Goal: Task Accomplishment & Management: Complete application form

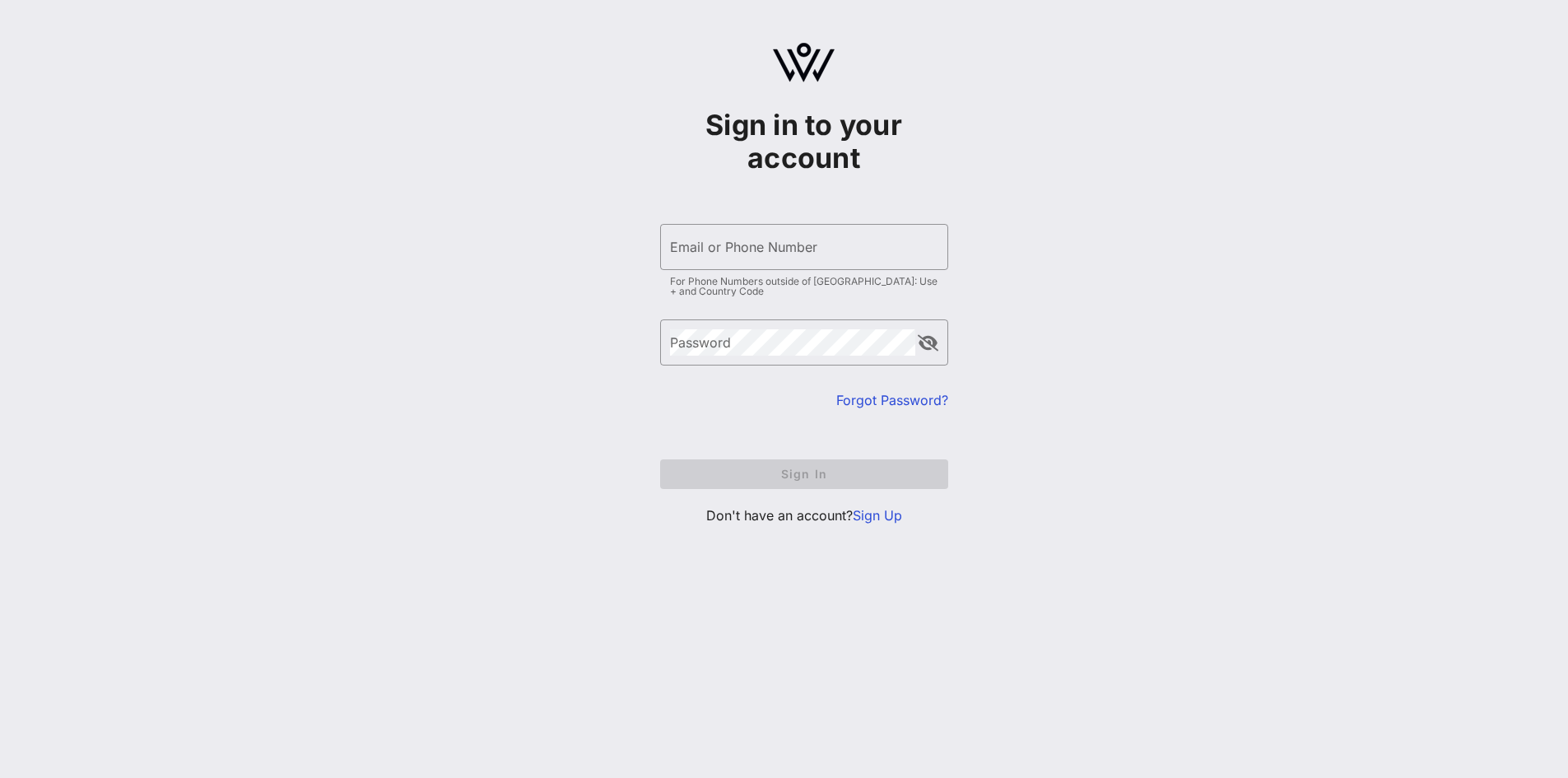
click at [877, 524] on p "Don't have an account? Sign Up" at bounding box center [804, 515] width 288 height 19
click at [860, 522] on link "Sign Up" at bounding box center [878, 516] width 50 height 17
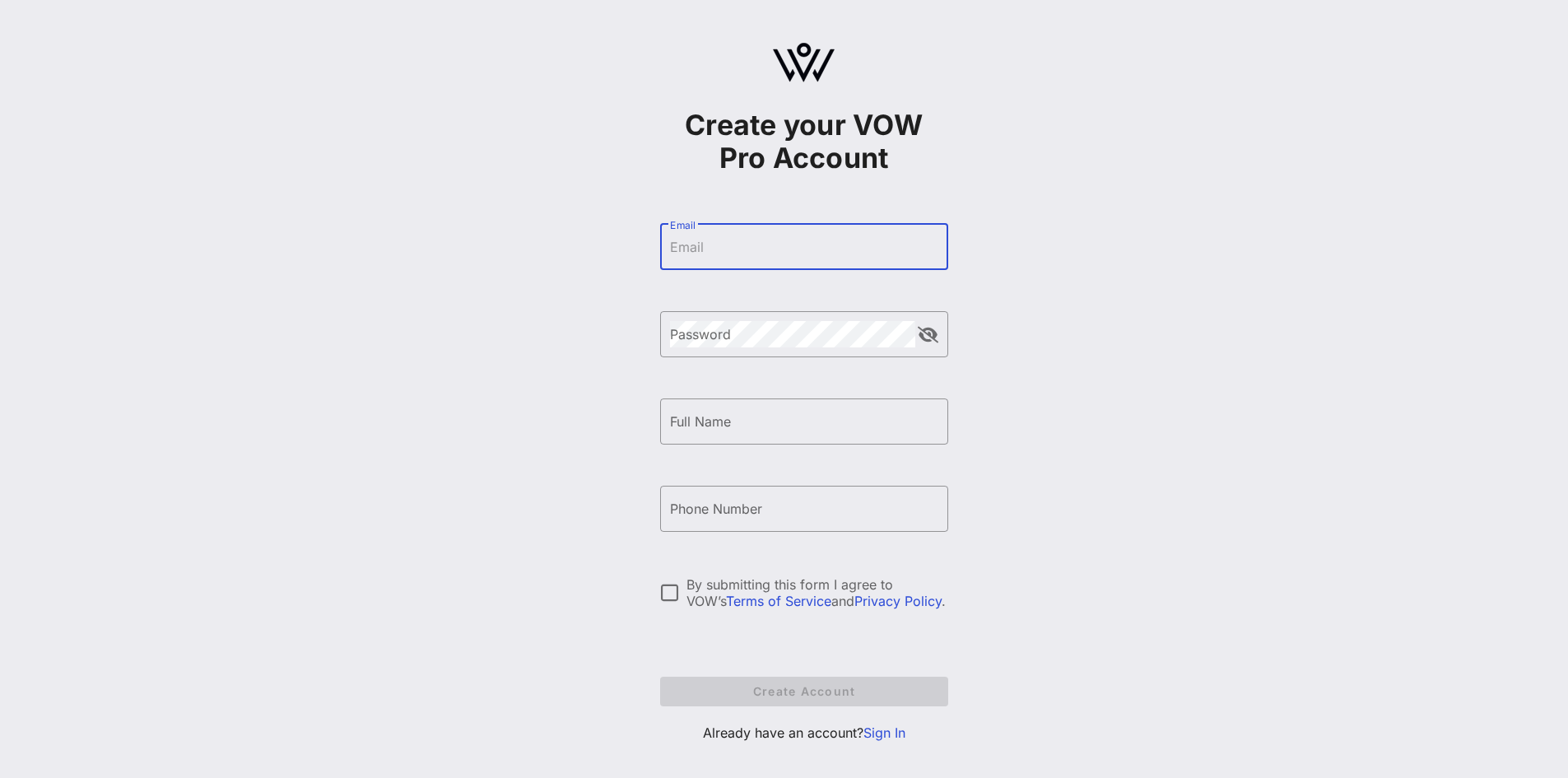
click at [684, 249] on input "Email" at bounding box center [804, 247] width 269 height 27
type input "[EMAIL_ADDRESS][DOMAIN_NAME]"
drag, startPoint x: 703, startPoint y: 374, endPoint x: 698, endPoint y: 401, distance: 27.5
click at [701, 389] on form "​ Email [EMAIL_ADDRESS][DOMAIN_NAME] ​ Password ​ Full Name ​ Phone Number By s…" at bounding box center [804, 465] width 288 height 516
click at [698, 404] on div "Full Name" at bounding box center [804, 422] width 269 height 46
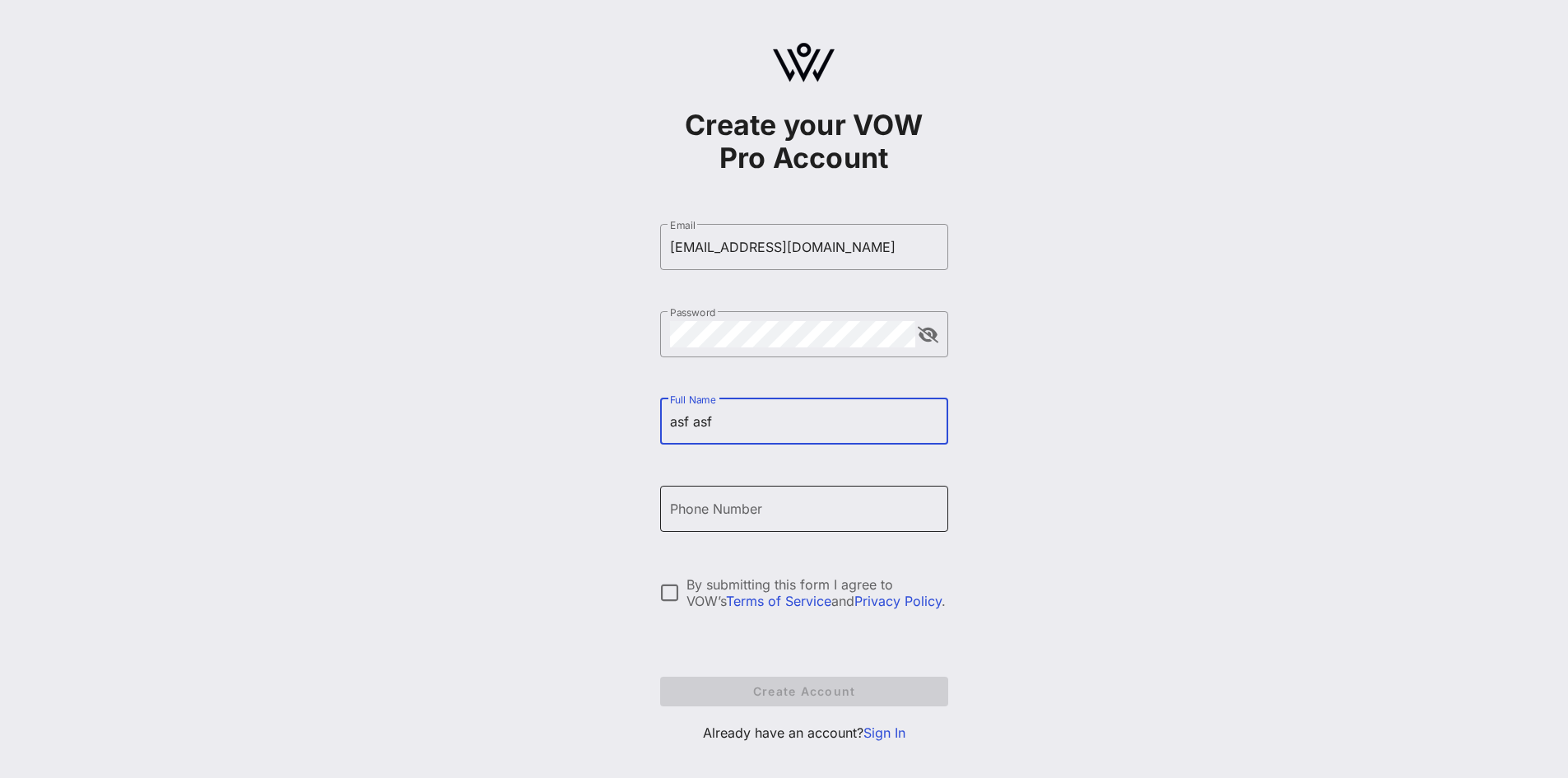
type input "asf asf"
click at [698, 520] on input "Phone Number" at bounding box center [804, 509] width 269 height 27
click at [674, 513] on input "[PHONE_NUMBER]" at bounding box center [804, 509] width 269 height 27
click at [569, 500] on div "Create your VOW Pro Account ​ Email [EMAIL_ADDRESS][DOMAIN_NAME] ​ Password ​ F…" at bounding box center [803, 400] width 1528 height 799
drag, startPoint x: 780, startPoint y: 506, endPoint x: 424, endPoint y: 469, distance: 357.9
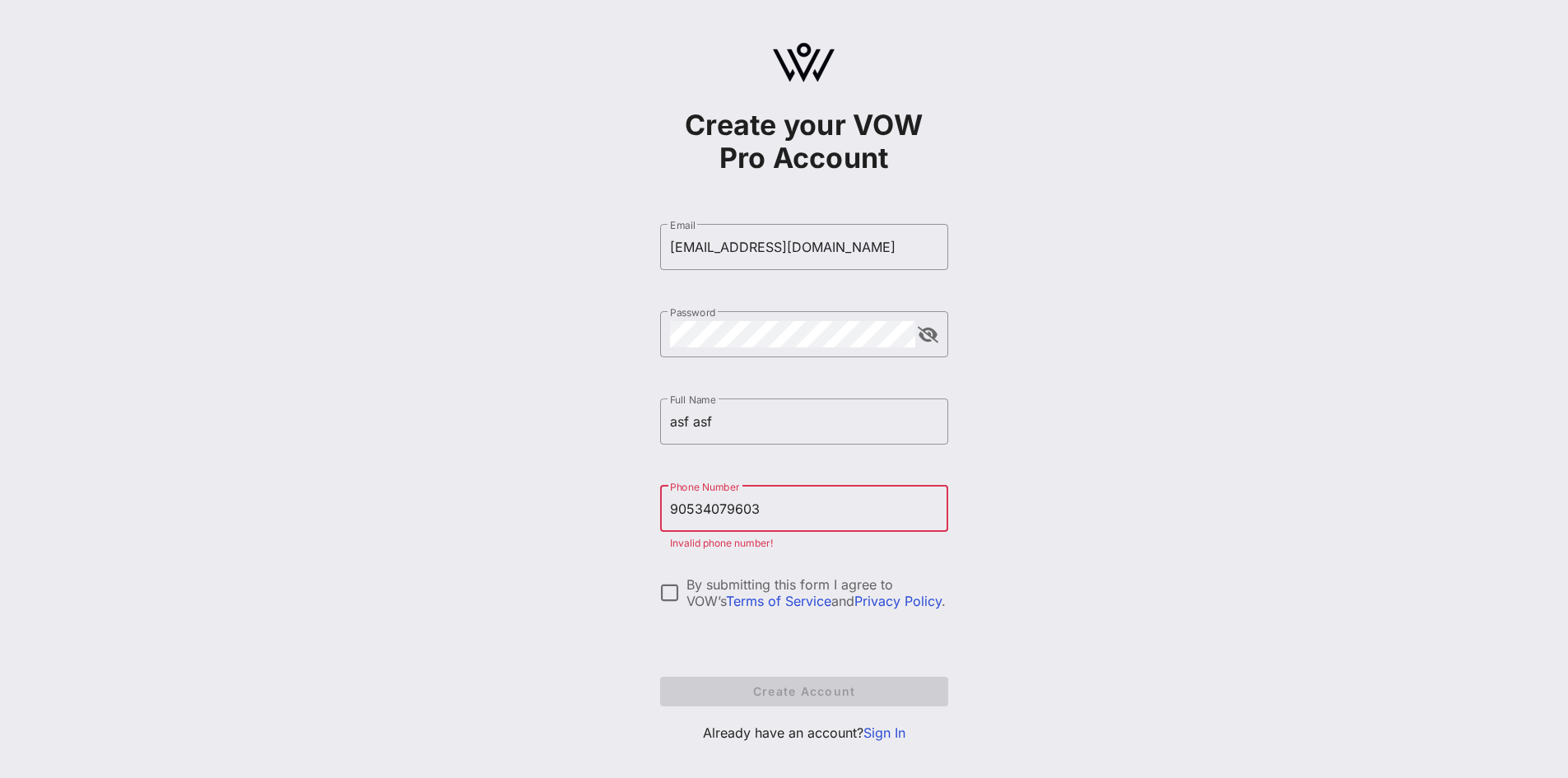
click at [491, 474] on div "Create your VOW Pro Account ​ Email [EMAIL_ADDRESS][DOMAIN_NAME] ​ Password ​ F…" at bounding box center [803, 400] width 1528 height 799
click at [526, 407] on div "Create your VOW Pro Account ​ Email [EMAIL_ADDRESS][DOMAIN_NAME] ​ Password ​ F…" at bounding box center [803, 400] width 1528 height 799
drag, startPoint x: 526, startPoint y: 407, endPoint x: 509, endPoint y: 427, distance: 26.2
click at [511, 412] on div "Create your VOW Pro Account ​ Email [EMAIL_ADDRESS][DOMAIN_NAME] ​ Password ​ F…" at bounding box center [803, 400] width 1528 height 799
click at [673, 586] on div at bounding box center [670, 593] width 28 height 28
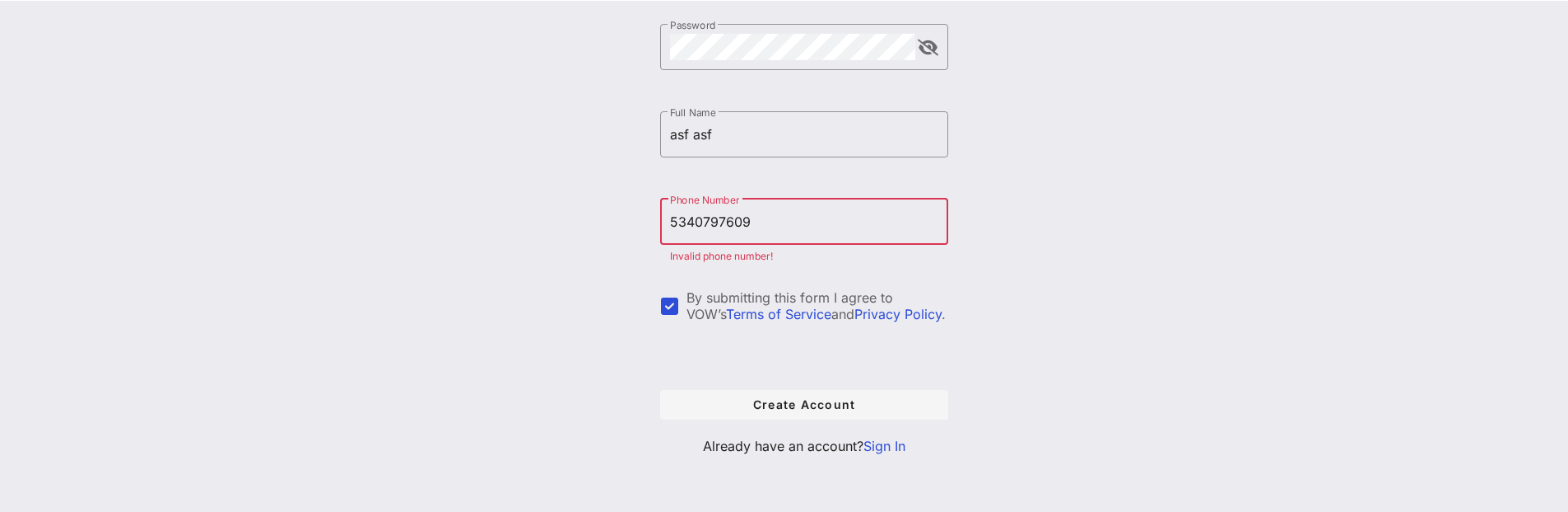
scroll to position [287, 0]
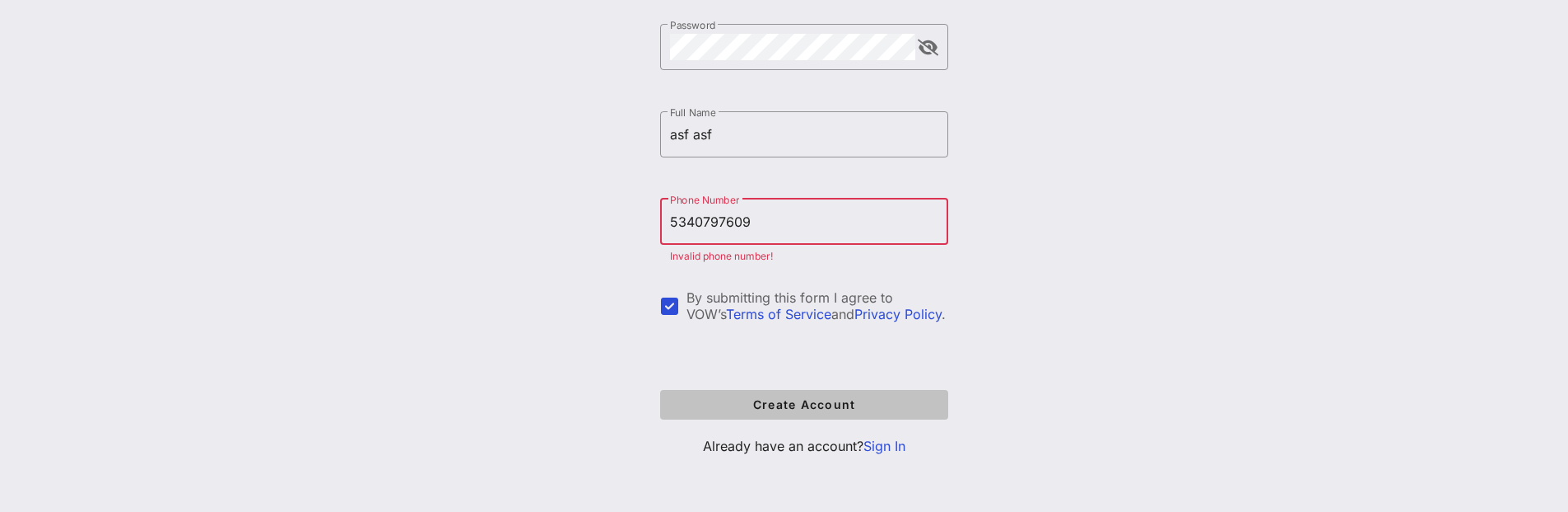
click at [733, 412] on button "Create Account" at bounding box center [804, 404] width 288 height 29
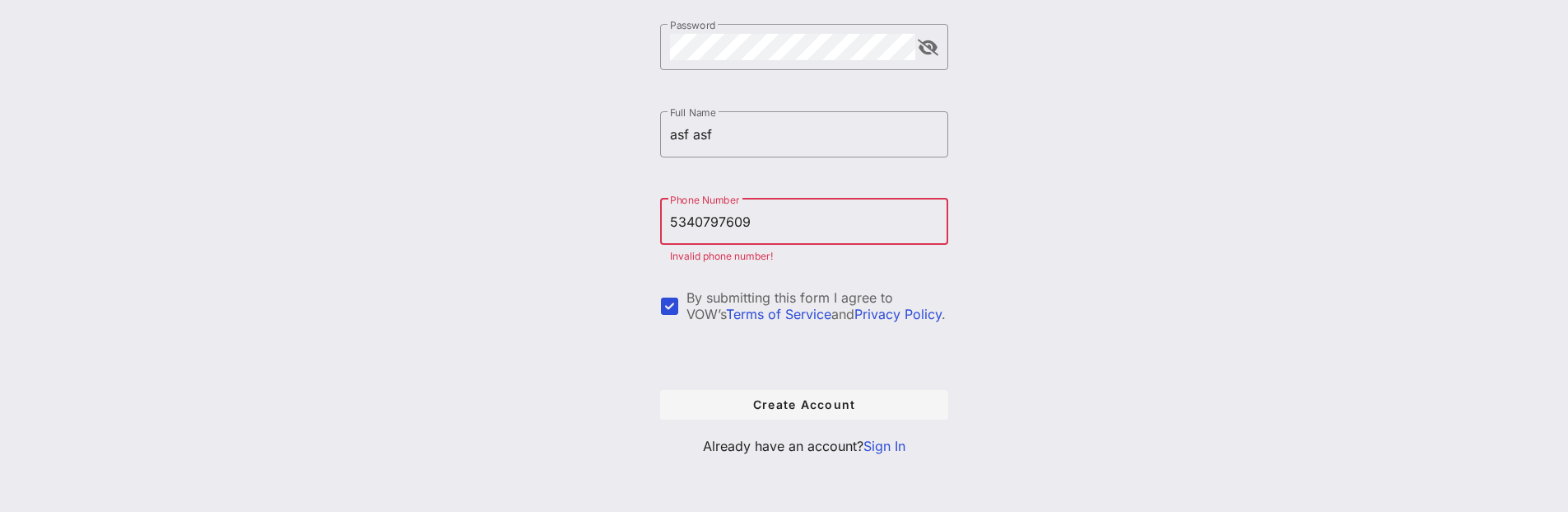
drag, startPoint x: 740, startPoint y: 225, endPoint x: 429, endPoint y: 189, distance: 313.1
click at [480, 203] on div "Create your VOW Pro Account ​ Email [EMAIL_ADDRESS][DOMAIN_NAME] ​ Password ​ F…" at bounding box center [803, 112] width 1528 height 799
type input "1453645245324534534534532"
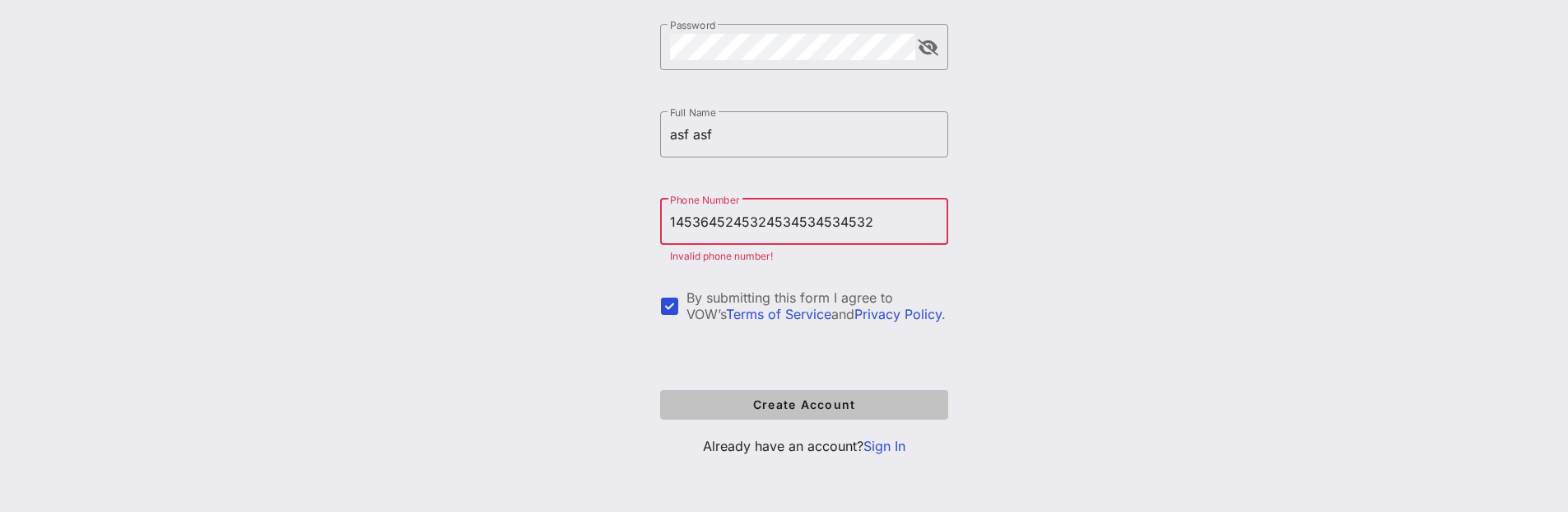
click at [710, 411] on span "Create Account" at bounding box center [804, 403] width 261 height 14
